Goal: Connect with others: Connect with others

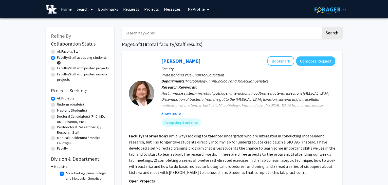
click at [84, 10] on link "Search" at bounding box center [84, 9] width 21 height 18
click at [96, 24] on span "Faculty/Staff" at bounding box center [92, 23] width 37 height 10
radio input "true"
checkbox input "false"
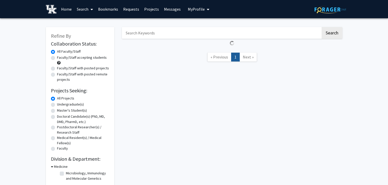
click at [173, 34] on input "Search Keywords" at bounding box center [221, 33] width 199 height 12
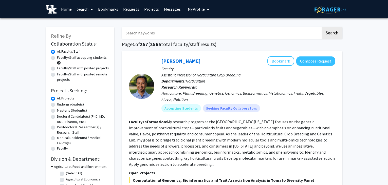
type input "[PERSON_NAME]"
click at [321, 27] on button "Search" at bounding box center [331, 33] width 21 height 12
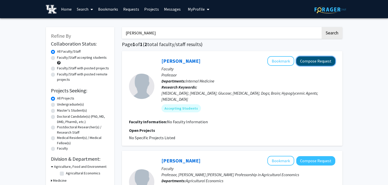
click at [317, 59] on button "Compose Request" at bounding box center [315, 60] width 39 height 9
